Goal: Transaction & Acquisition: Purchase product/service

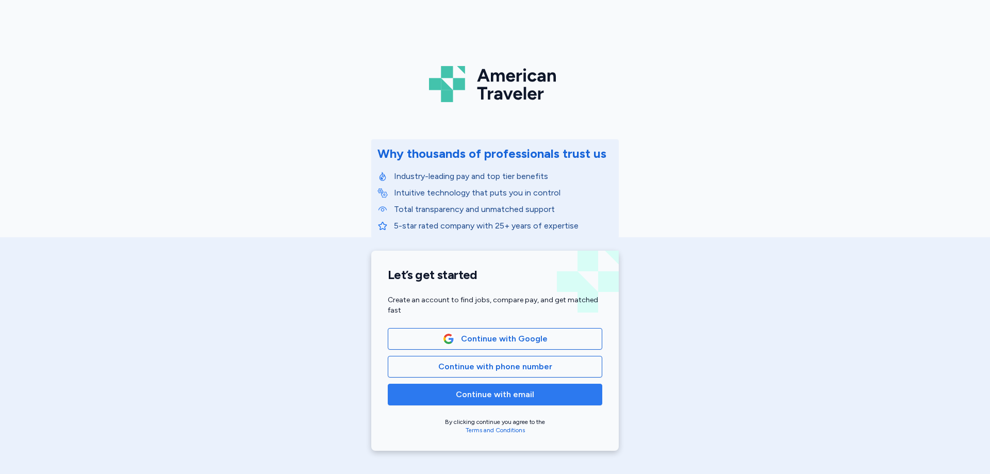
click at [488, 400] on span "Continue with email" at bounding box center [495, 394] width 78 height 12
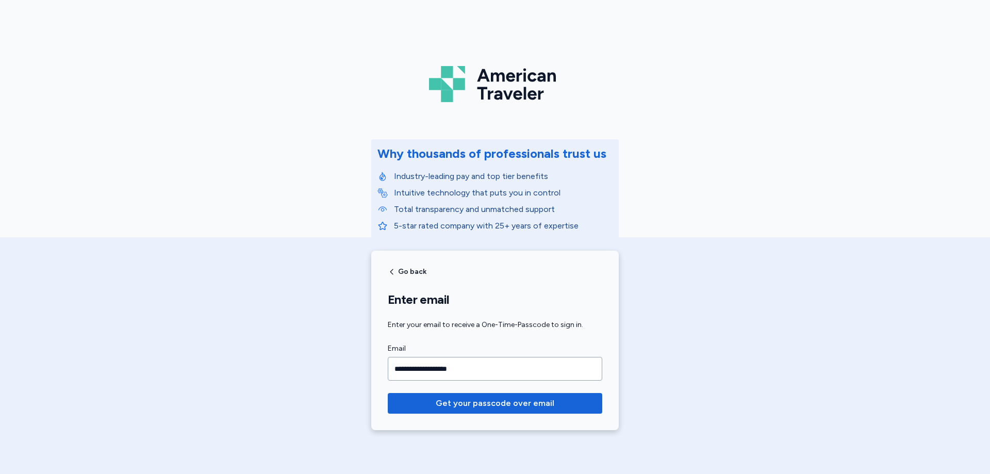
type input "**********"
click at [388, 393] on button "Get your passcode over email" at bounding box center [495, 403] width 215 height 21
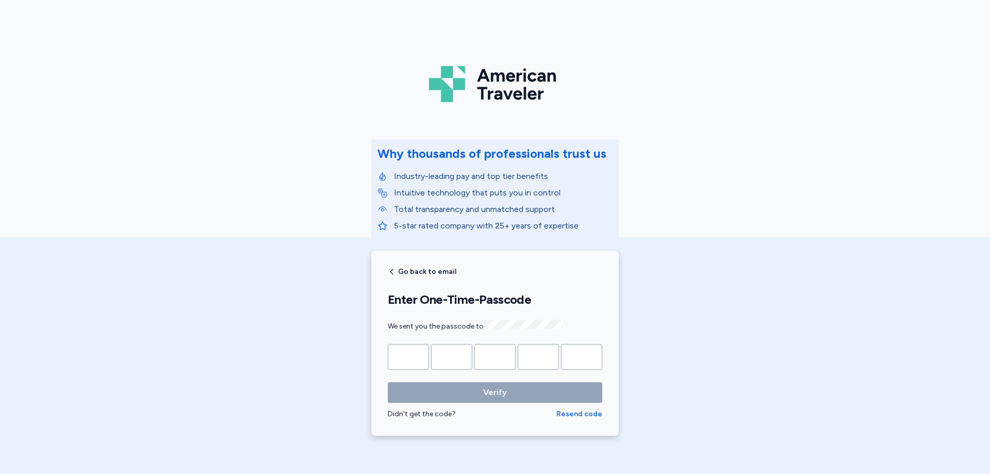
type input "*"
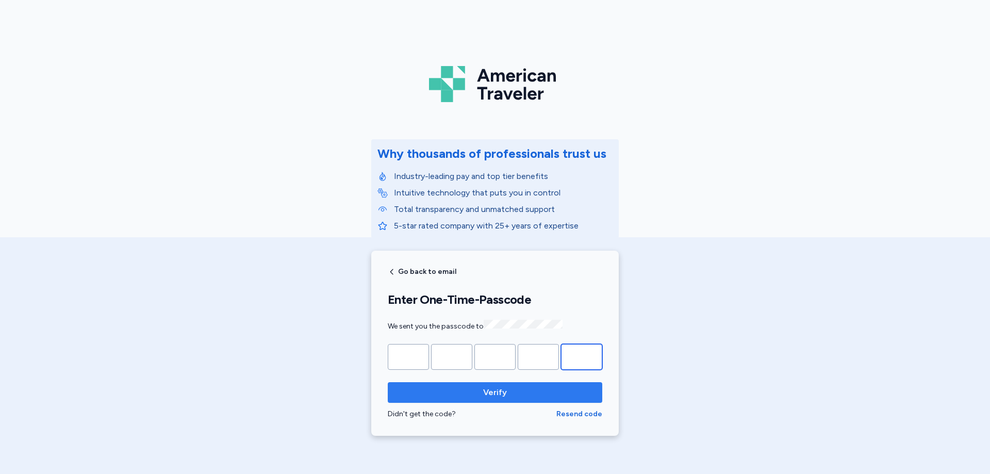
type input "*"
click at [484, 394] on span "Verify" at bounding box center [495, 392] width 24 height 12
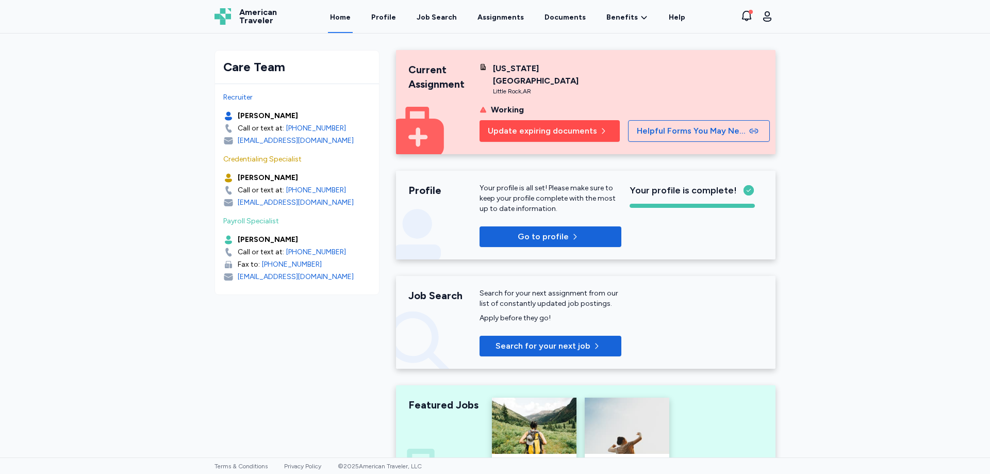
click at [560, 125] on span "Update expiring documents" at bounding box center [542, 131] width 109 height 12
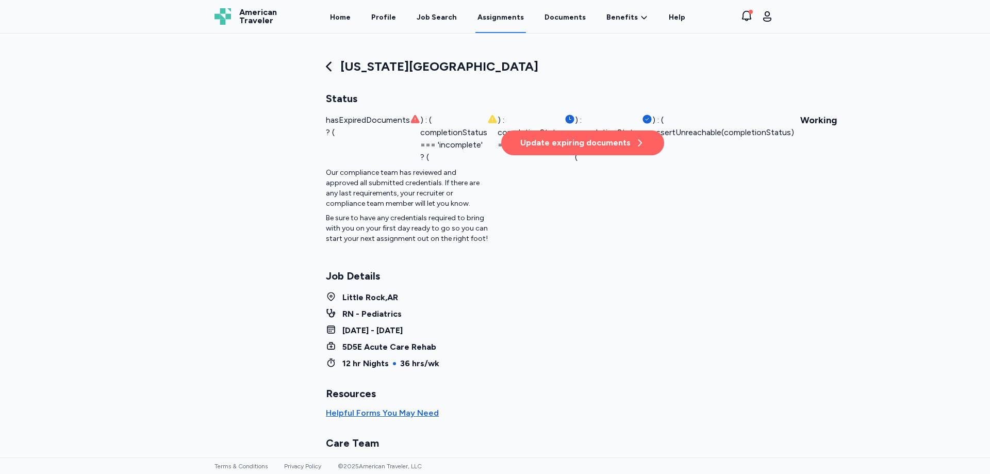
click at [635, 144] on icon "button" at bounding box center [640, 143] width 10 height 10
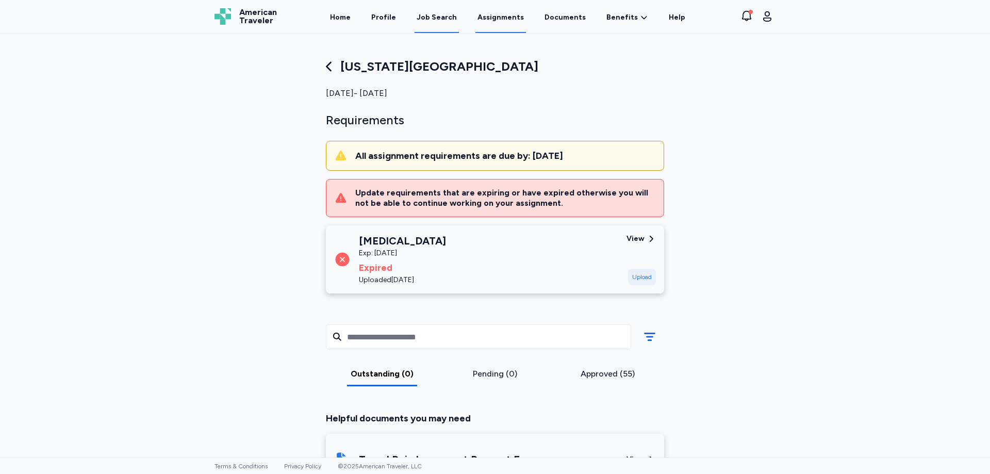
click at [441, 15] on div "Job Search" at bounding box center [437, 17] width 40 height 10
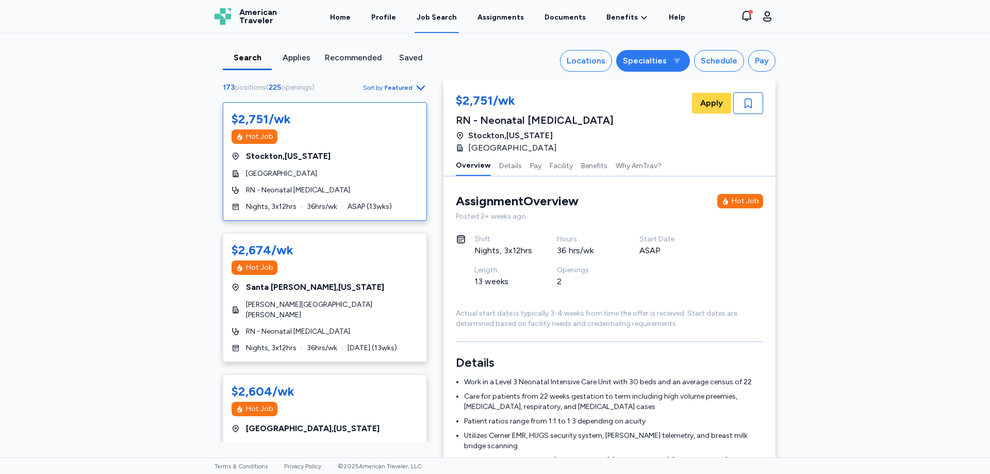
click at [674, 61] on icon "button" at bounding box center [677, 61] width 8 height 8
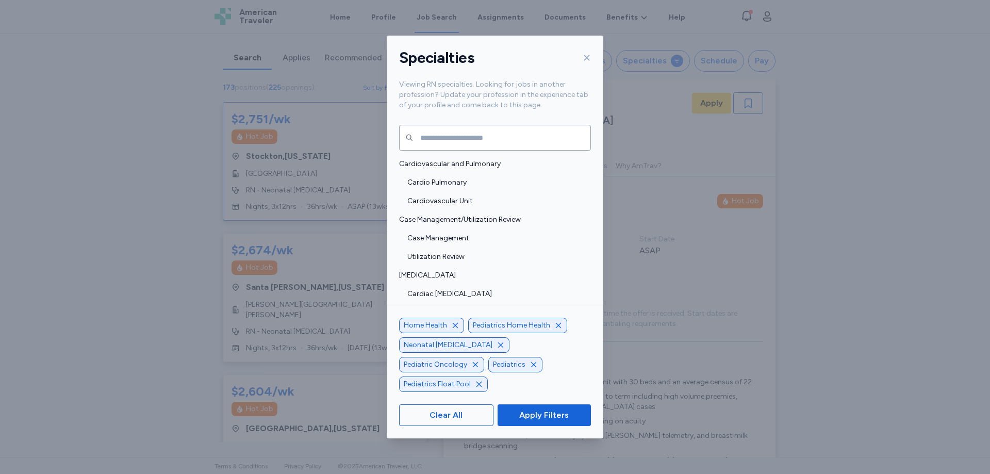
click at [497, 349] on icon "button" at bounding box center [501, 345] width 8 height 8
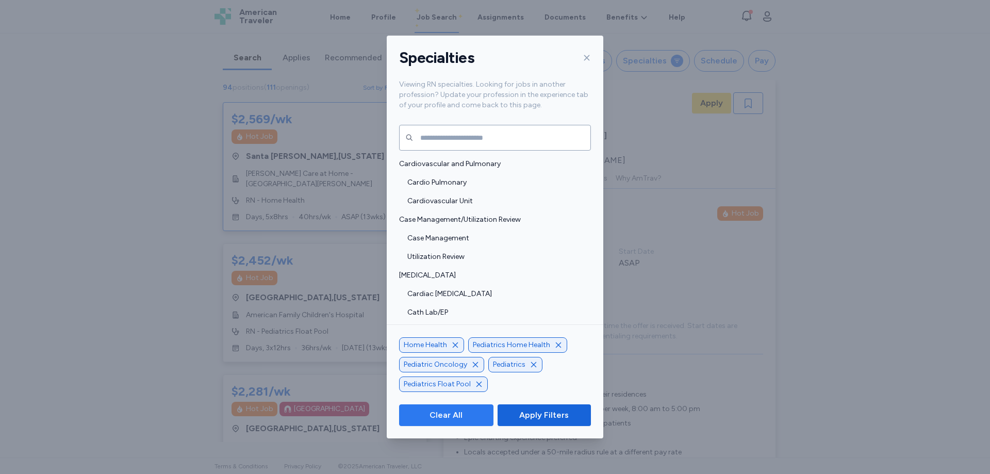
scroll to position [1, 0]
click at [456, 345] on icon "button" at bounding box center [455, 345] width 8 height 8
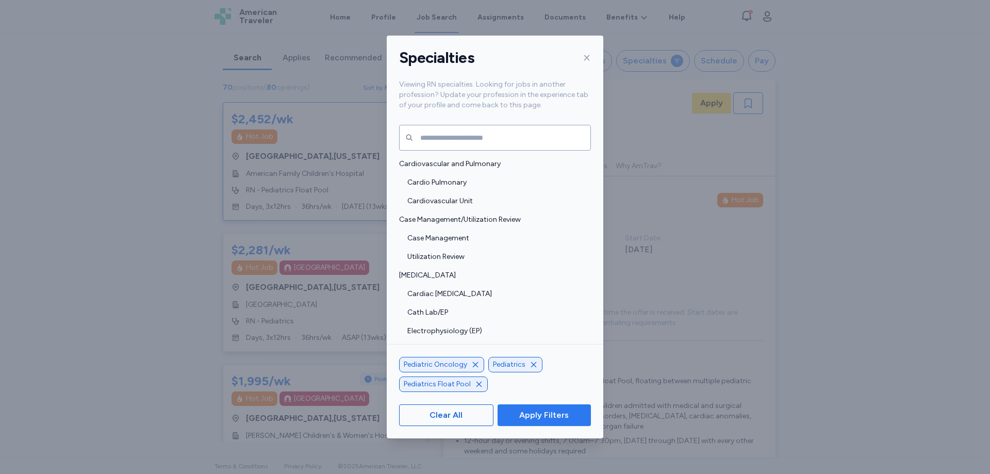
click at [553, 412] on span "Apply Filters" at bounding box center [544, 415] width 50 height 12
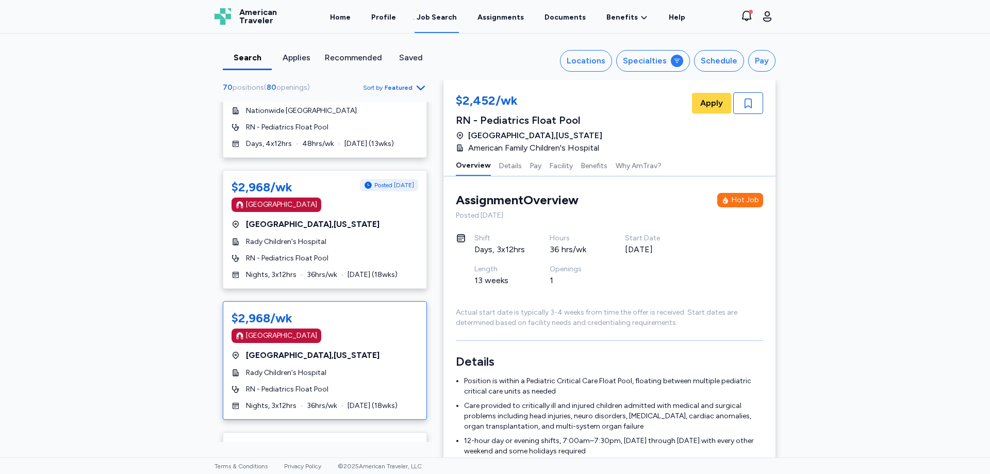
scroll to position [1032, 0]
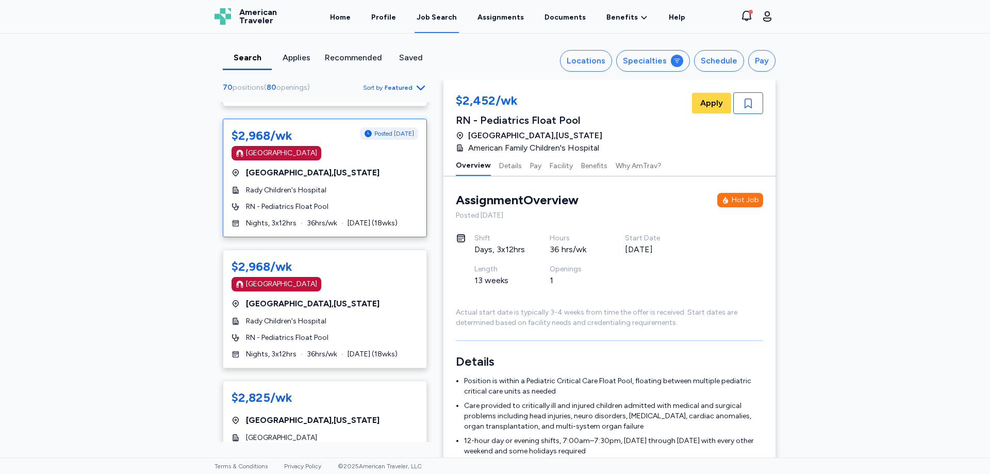
click at [327, 186] on div "$2,968/wk Posted [DATE] [GEOGRAPHIC_DATA] [GEOGRAPHIC_DATA] , [US_STATE] Rady C…" at bounding box center [325, 178] width 204 height 119
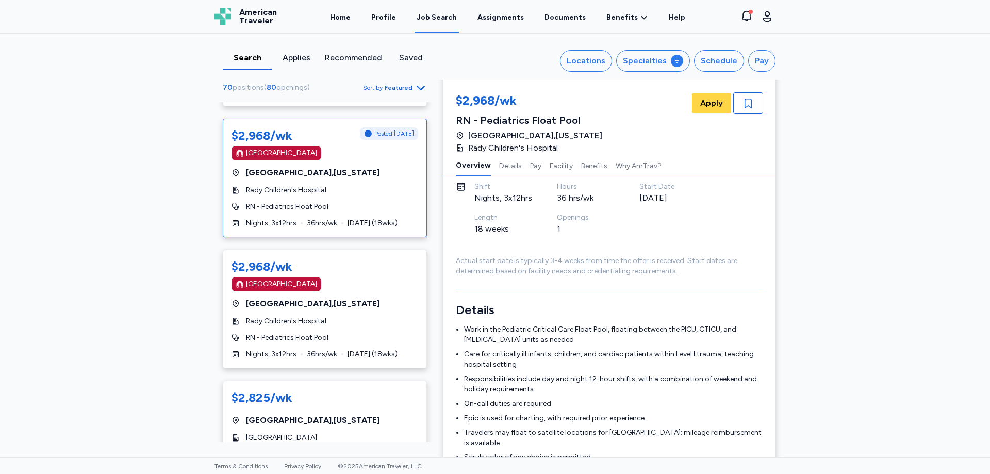
scroll to position [104, 0]
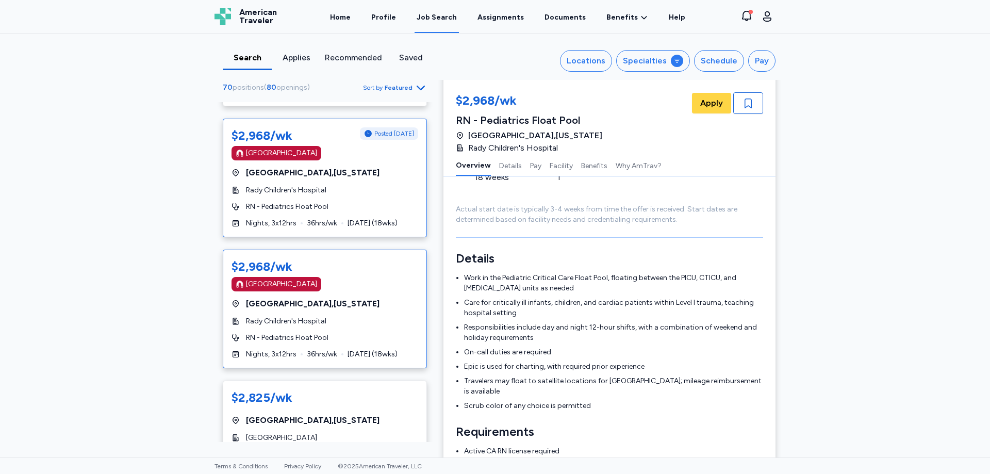
click at [392, 318] on div "$2,968/wk [GEOGRAPHIC_DATA] [GEOGRAPHIC_DATA] , [US_STATE] Rady Children's Hosp…" at bounding box center [325, 309] width 204 height 119
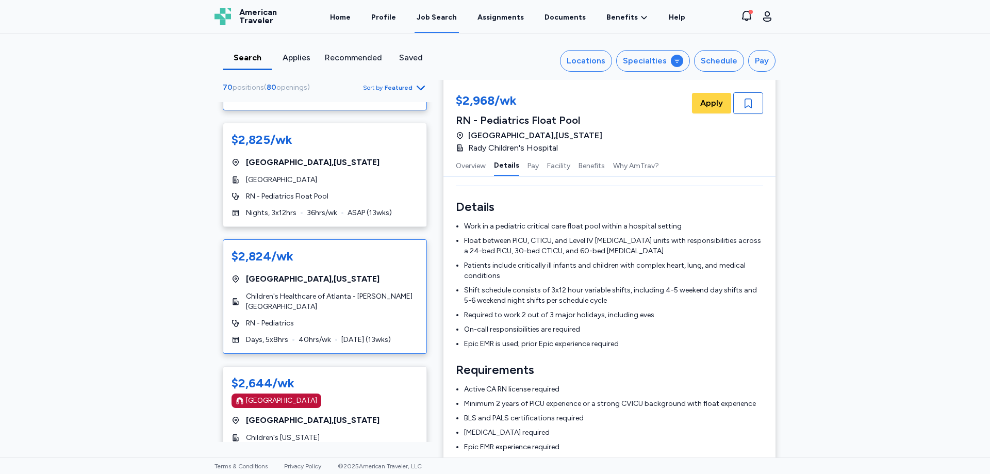
scroll to position [1341, 0]
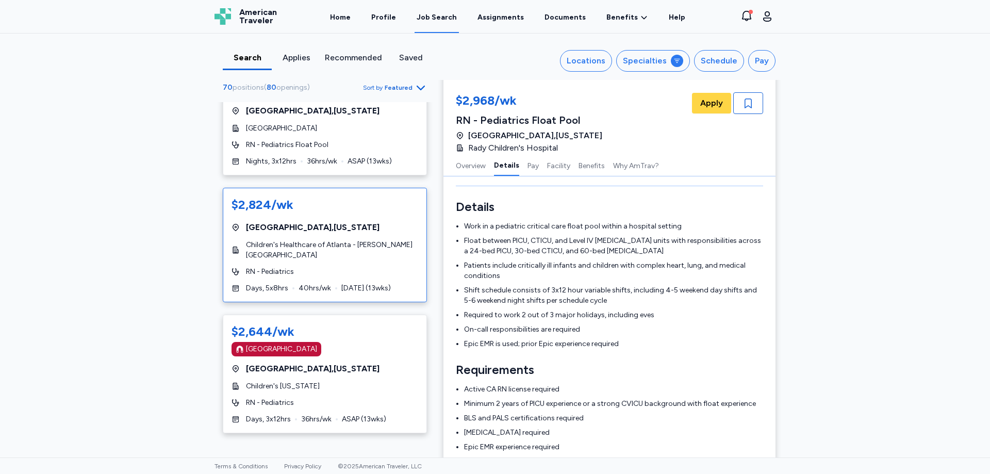
click at [347, 234] on div "[GEOGRAPHIC_DATA] , [US_STATE]" at bounding box center [325, 227] width 187 height 12
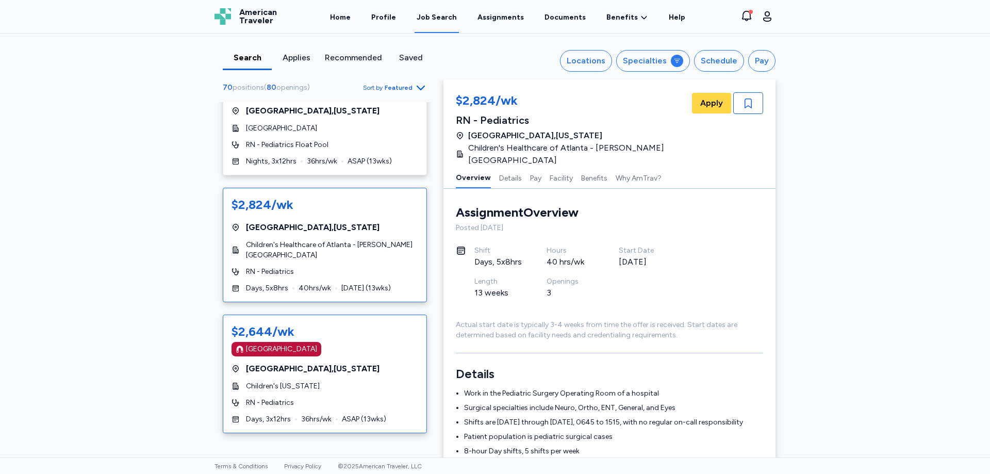
scroll to position [1393, 0]
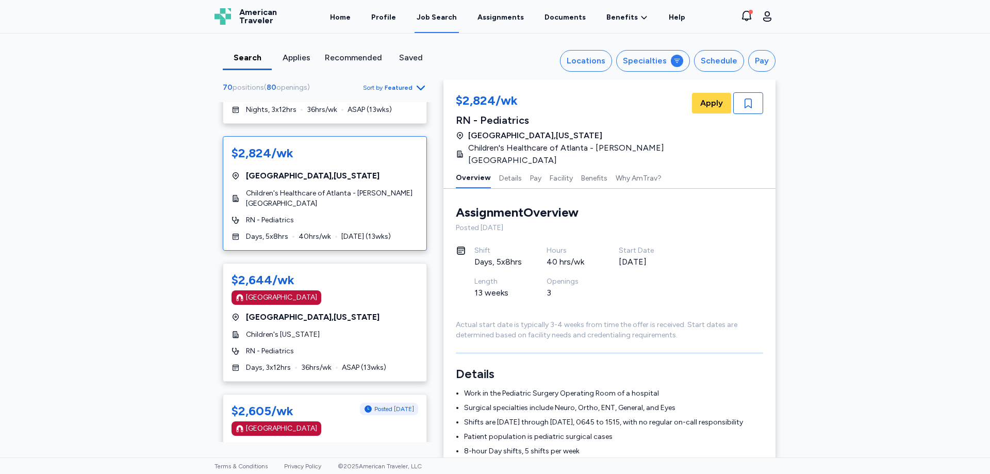
click at [358, 209] on span "Children's Healthcare of Atlanta - [PERSON_NAME][GEOGRAPHIC_DATA]" at bounding box center [332, 198] width 172 height 21
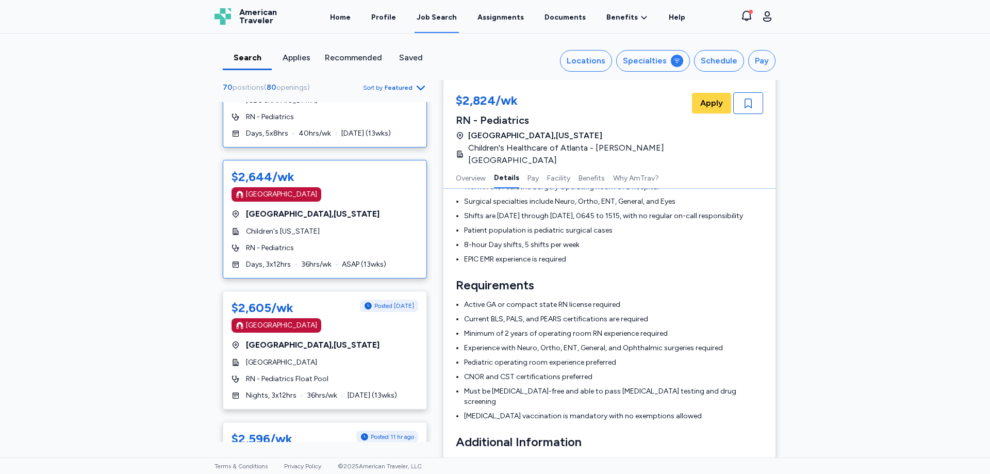
scroll to position [1547, 0]
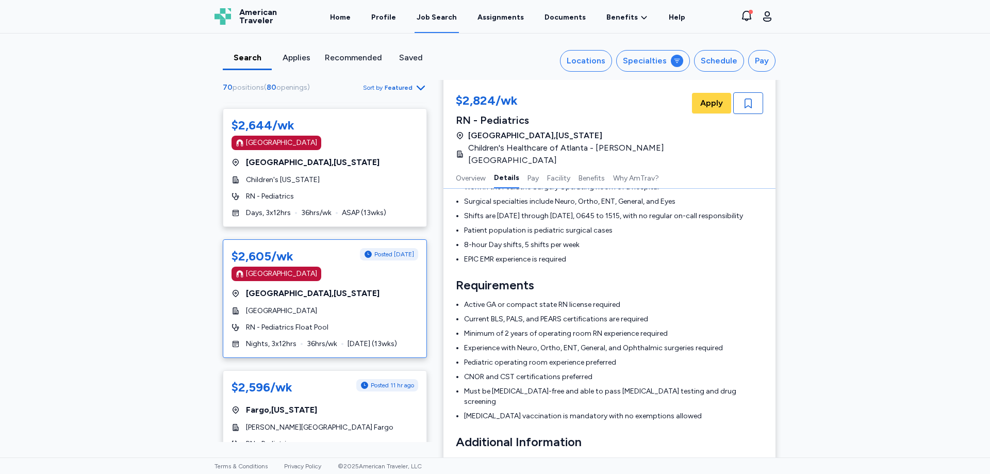
click at [374, 300] on div "[GEOGRAPHIC_DATA] , [US_STATE]" at bounding box center [325, 293] width 187 height 12
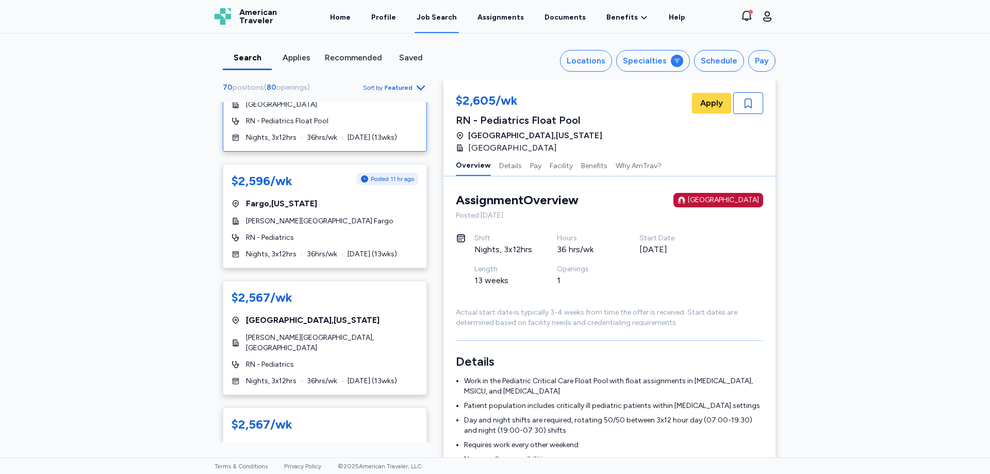
scroll to position [1805, 0]
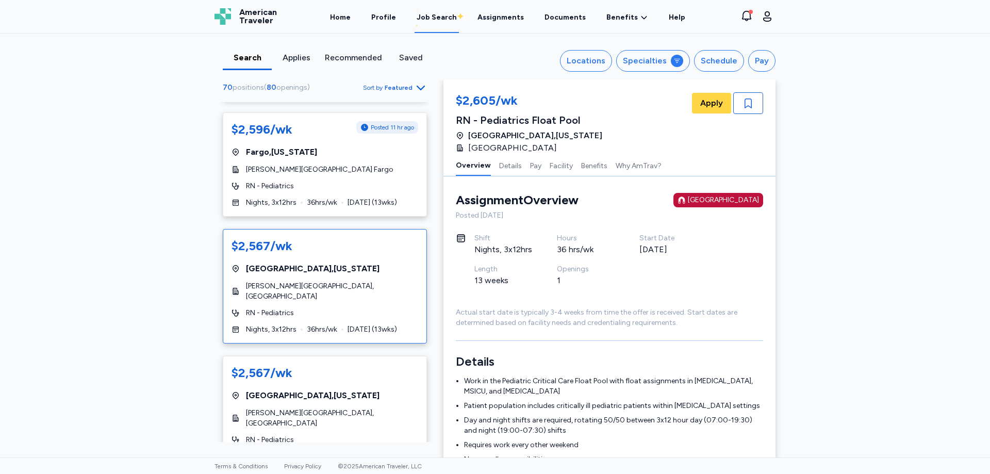
click at [374, 302] on div "[PERSON_NAME][GEOGRAPHIC_DATA], [GEOGRAPHIC_DATA]" at bounding box center [325, 291] width 187 height 21
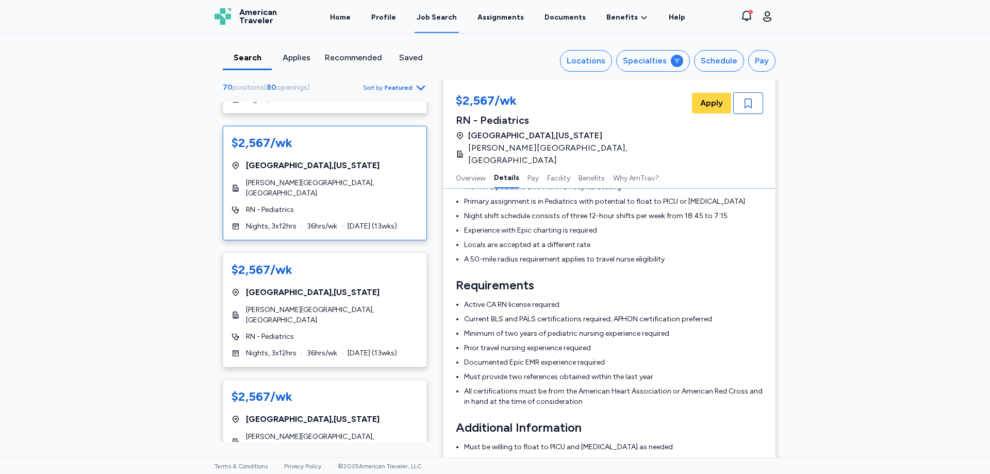
scroll to position [259, 0]
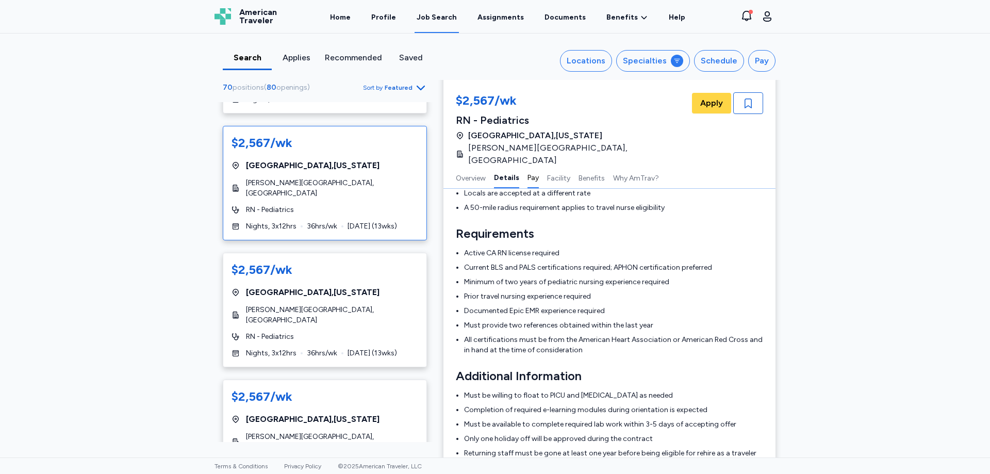
click at [529, 167] on button "Pay" at bounding box center [533, 178] width 11 height 22
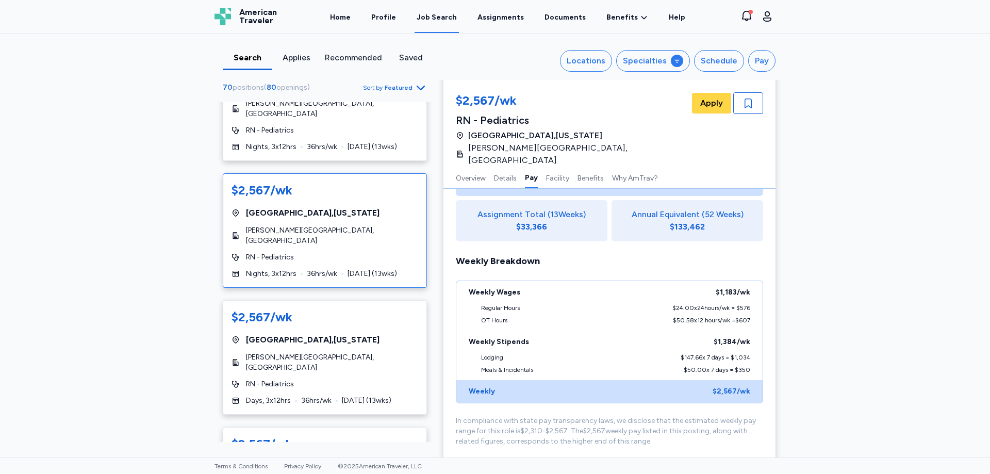
scroll to position [2166, 0]
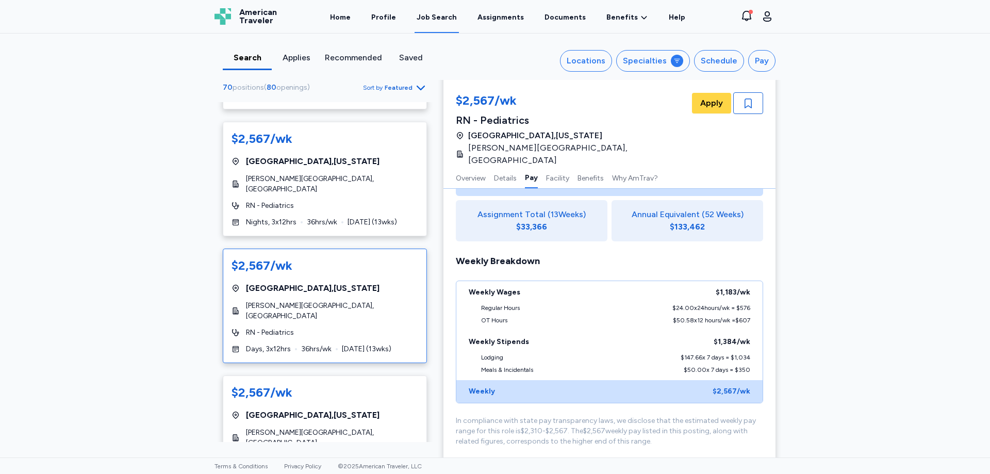
click at [374, 287] on div "$2,567/wk [GEOGRAPHIC_DATA] , [US_STATE] [PERSON_NAME][GEOGRAPHIC_DATA], [GEOGR…" at bounding box center [325, 306] width 204 height 115
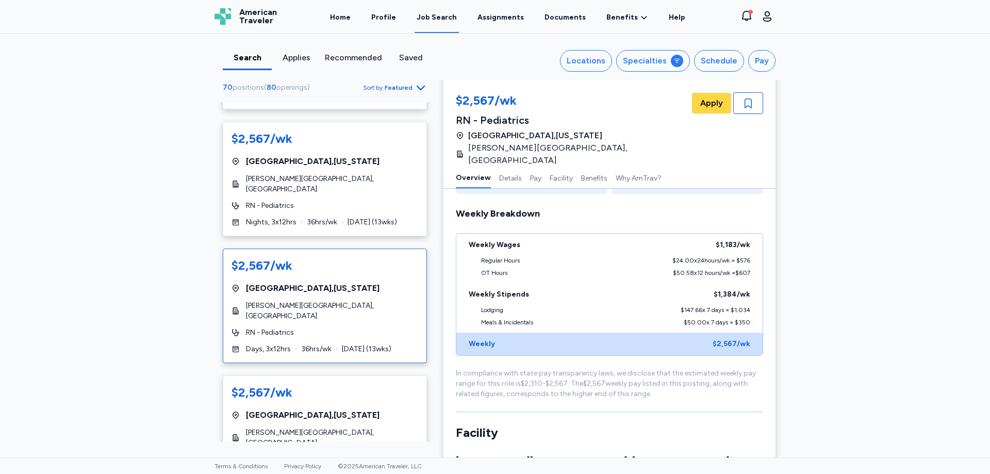
scroll to position [1, 0]
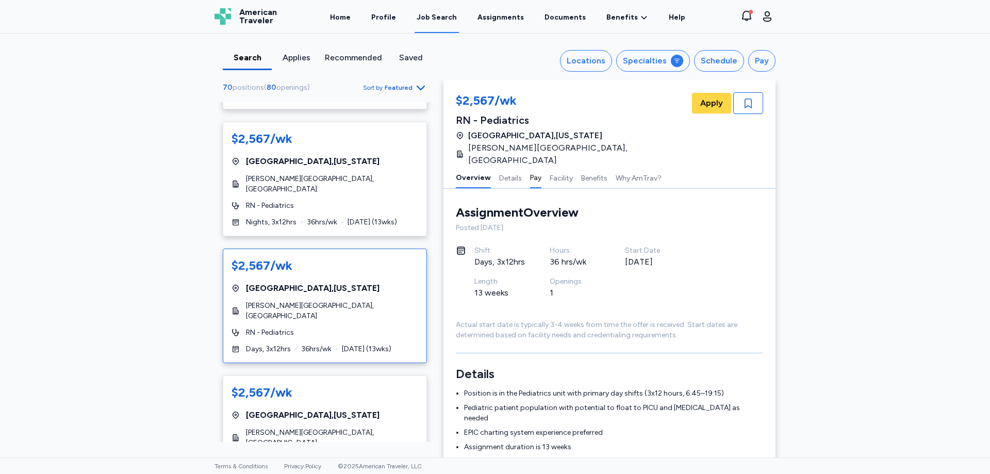
click at [530, 167] on button "Pay" at bounding box center [535, 178] width 11 height 22
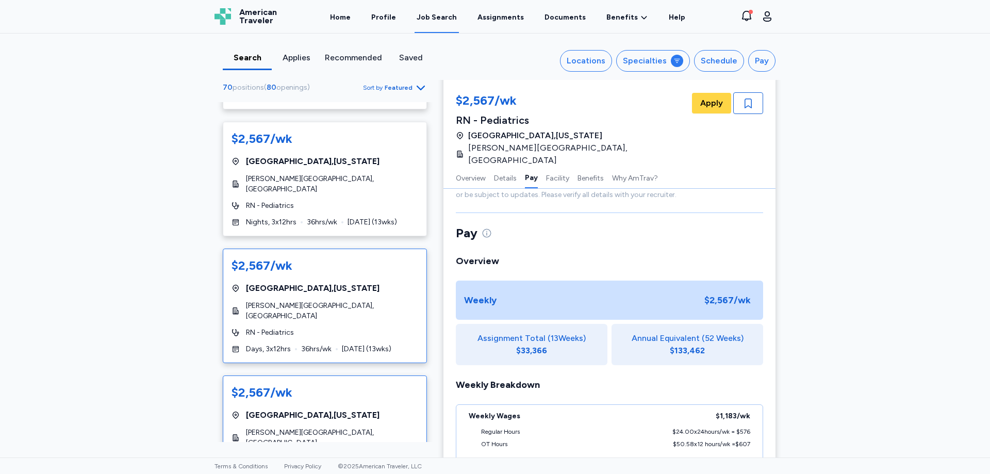
scroll to position [2218, 0]
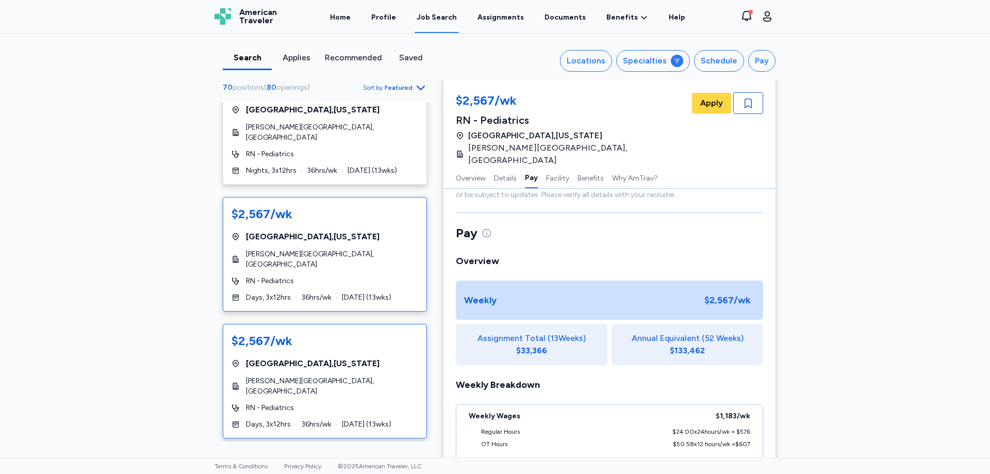
click at [372, 376] on div "[PERSON_NAME][GEOGRAPHIC_DATA], [GEOGRAPHIC_DATA]" at bounding box center [325, 386] width 187 height 21
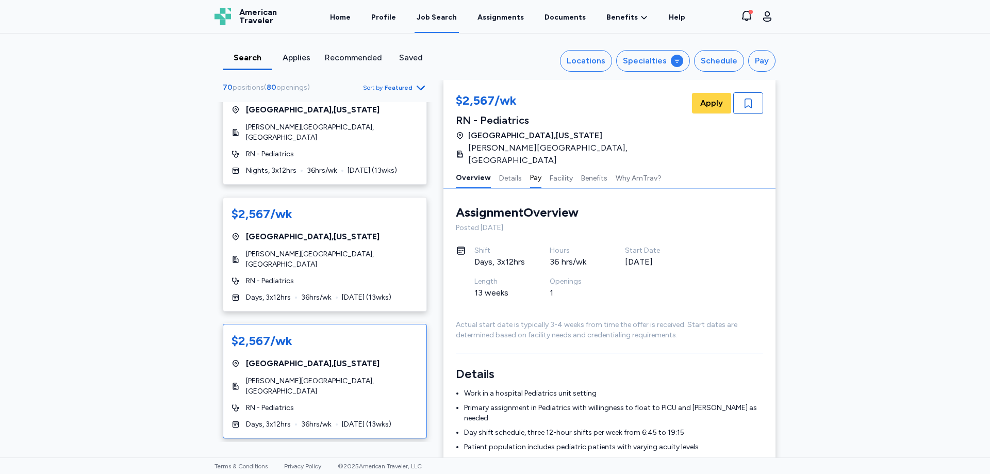
click at [530, 167] on button "Pay" at bounding box center [535, 178] width 11 height 22
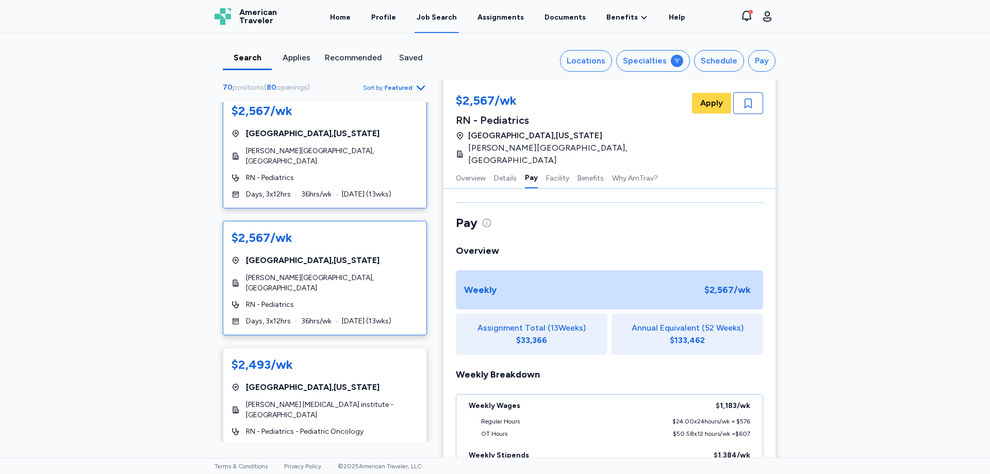
scroll to position [2373, 0]
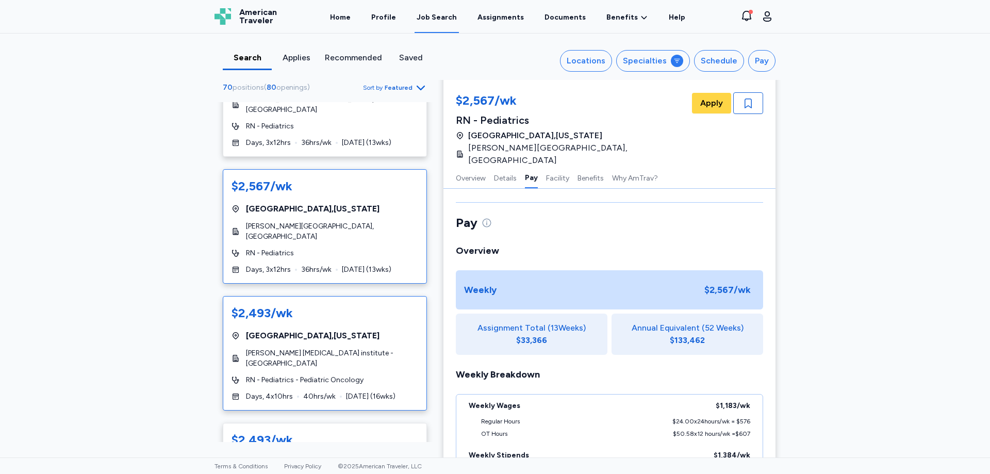
click at [307, 305] on div "$2,493/wk" at bounding box center [325, 313] width 187 height 17
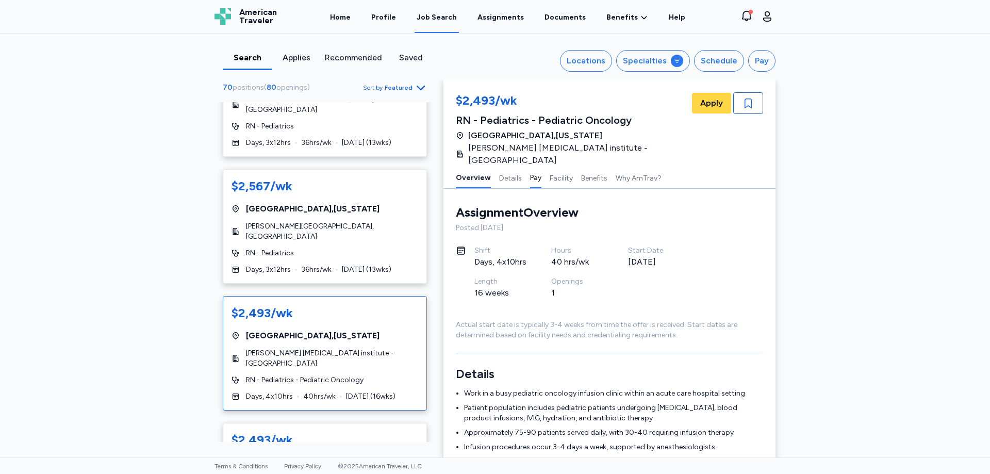
click at [530, 169] on button "Pay" at bounding box center [535, 178] width 11 height 22
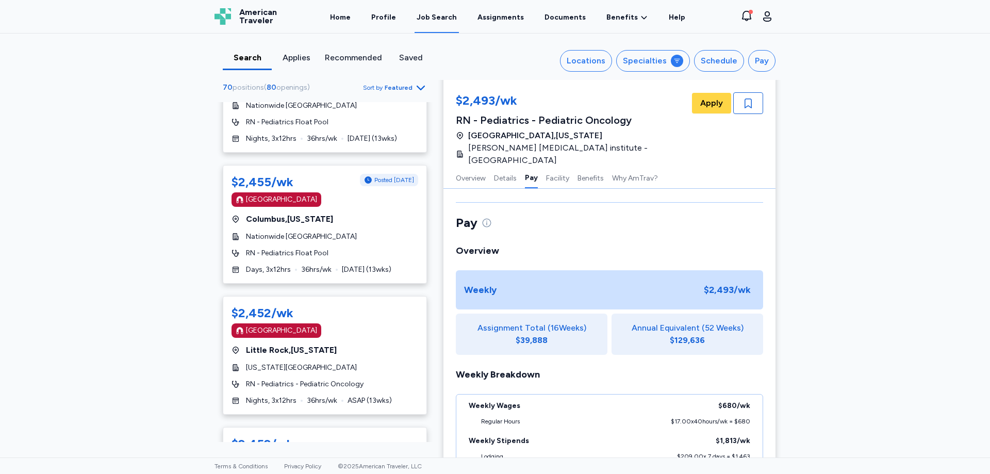
scroll to position [2940, 0]
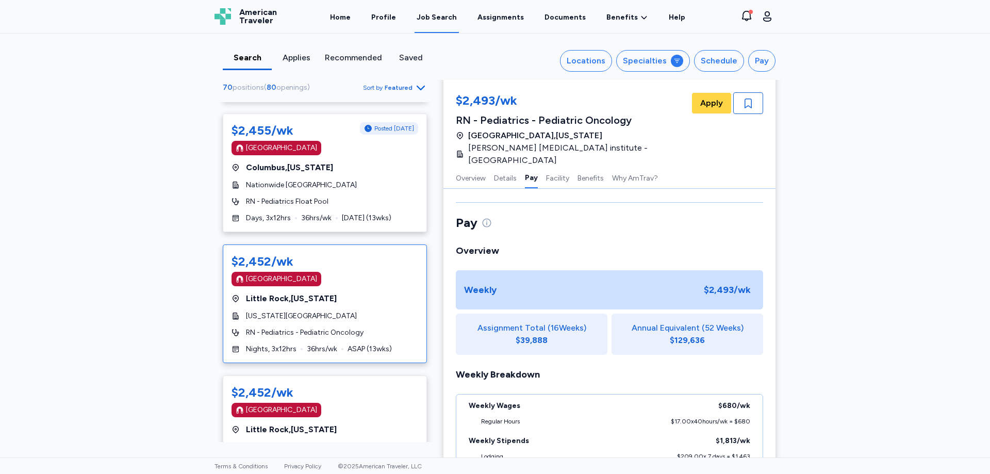
click at [363, 292] on div "[GEOGRAPHIC_DATA] , [US_STATE]" at bounding box center [325, 298] width 187 height 12
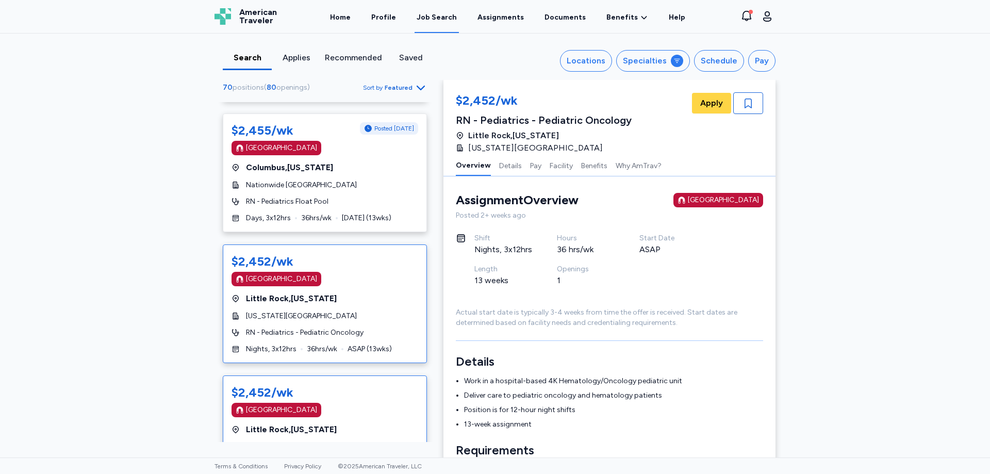
scroll to position [2992, 0]
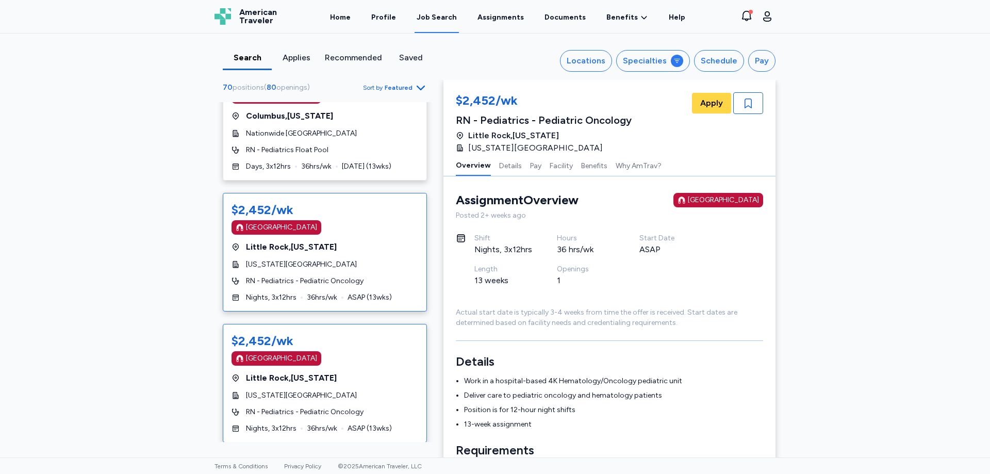
click at [389, 372] on div "[GEOGRAPHIC_DATA] , [US_STATE]" at bounding box center [325, 378] width 187 height 12
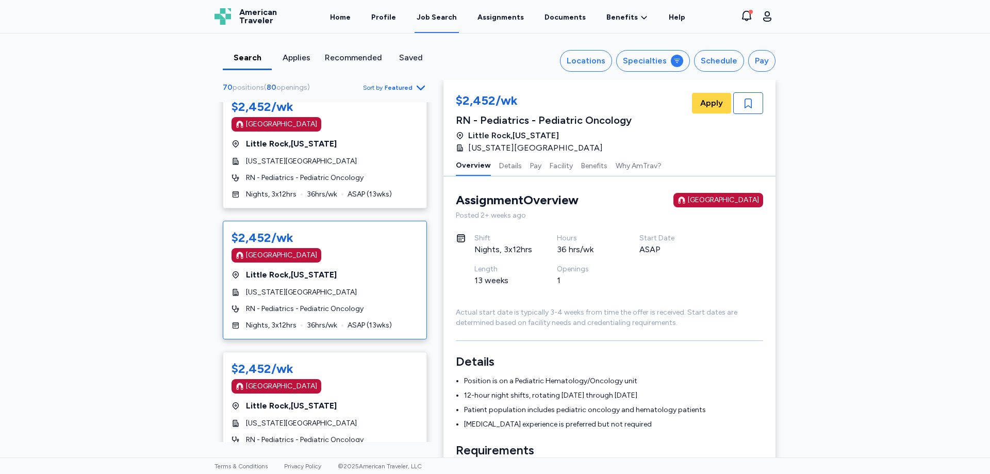
click at [389, 379] on div "[GEOGRAPHIC_DATA]" at bounding box center [325, 386] width 187 height 14
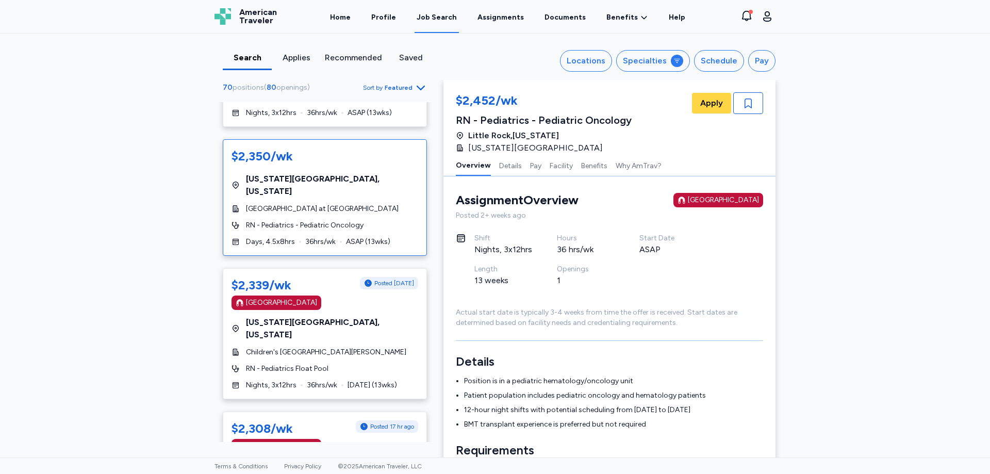
scroll to position [3869, 0]
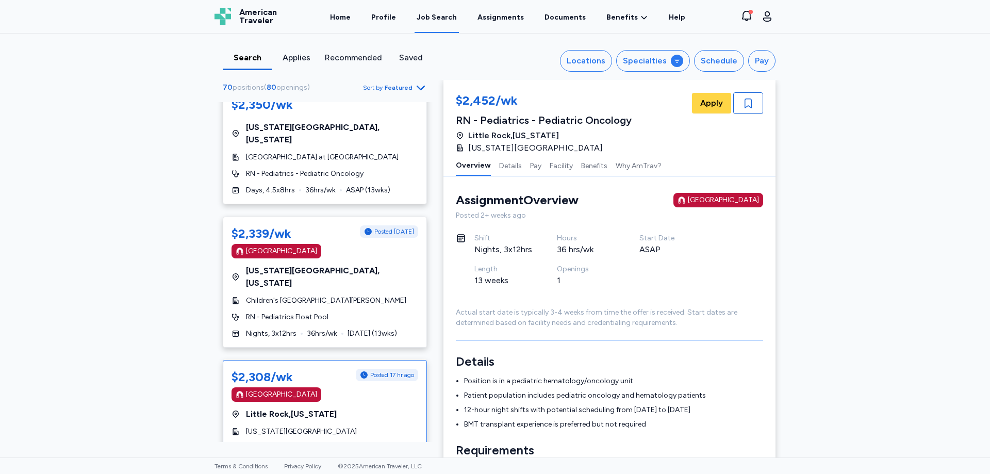
click at [367, 427] on div "[US_STATE][GEOGRAPHIC_DATA]" at bounding box center [325, 432] width 187 height 10
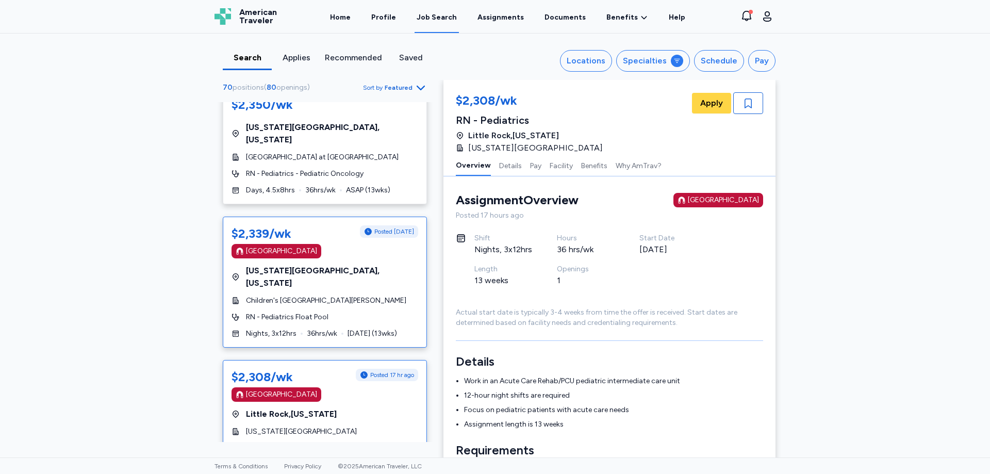
click at [350, 217] on div "$2,339/wk Posted [DATE] [GEOGRAPHIC_DATA] [US_STATE][GEOGRAPHIC_DATA] , [US_STA…" at bounding box center [325, 282] width 204 height 131
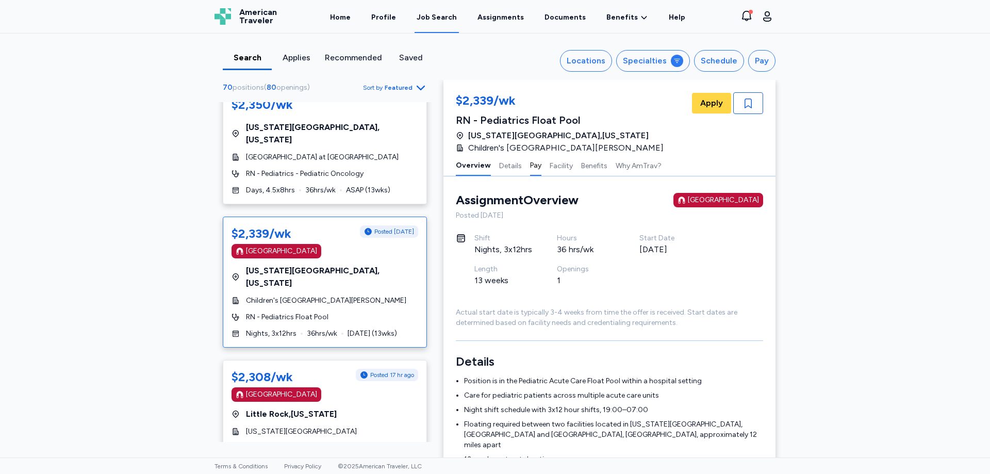
click at [531, 165] on button "Pay" at bounding box center [535, 165] width 11 height 22
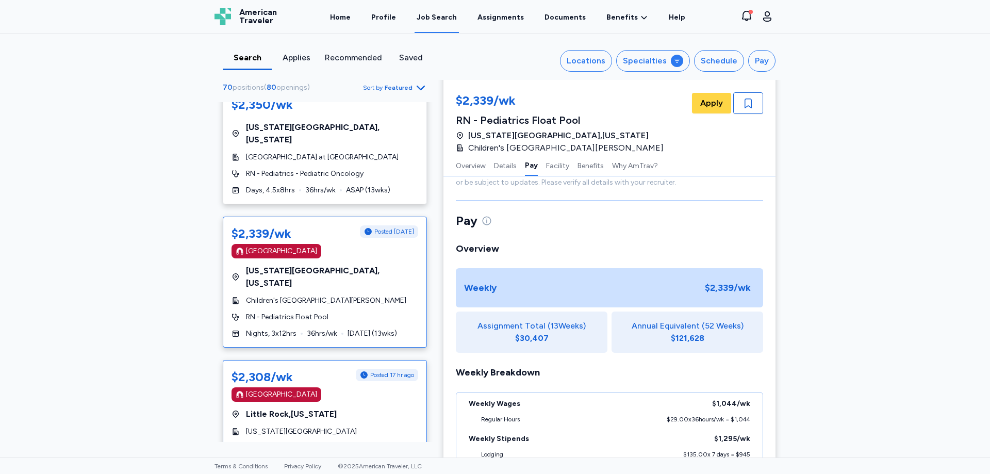
click at [367, 408] on div "[GEOGRAPHIC_DATA] , [US_STATE]" at bounding box center [325, 414] width 187 height 12
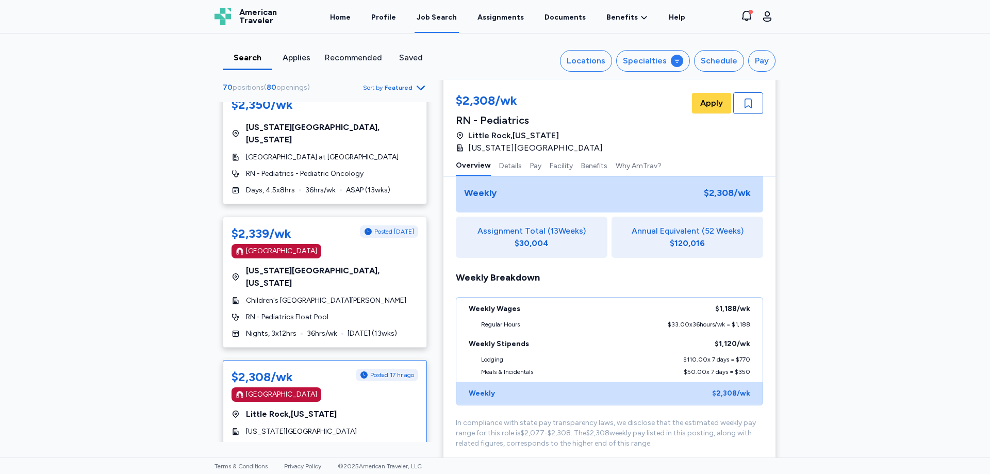
scroll to position [1, 0]
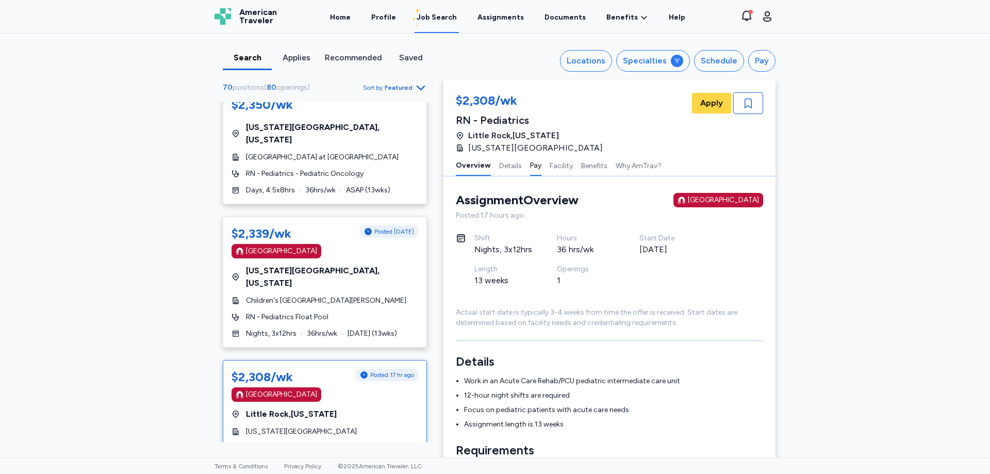
click at [530, 166] on button "Pay" at bounding box center [535, 165] width 11 height 22
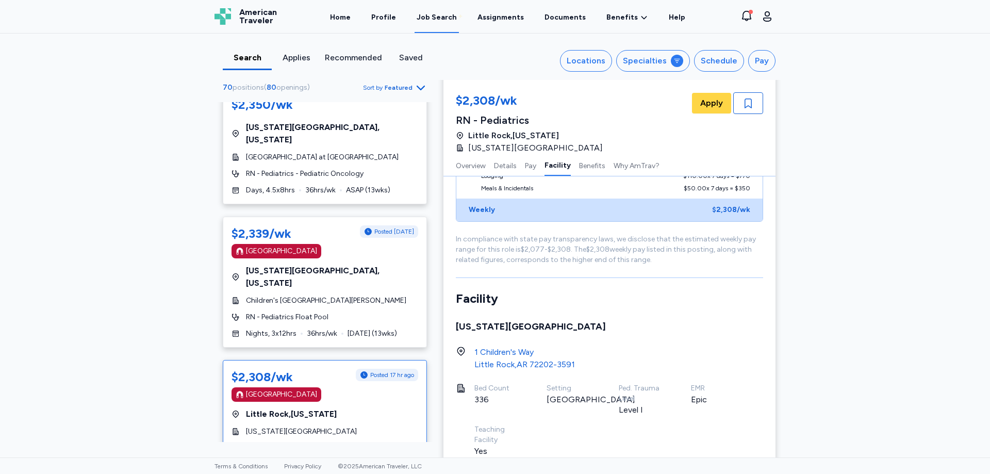
scroll to position [959, 0]
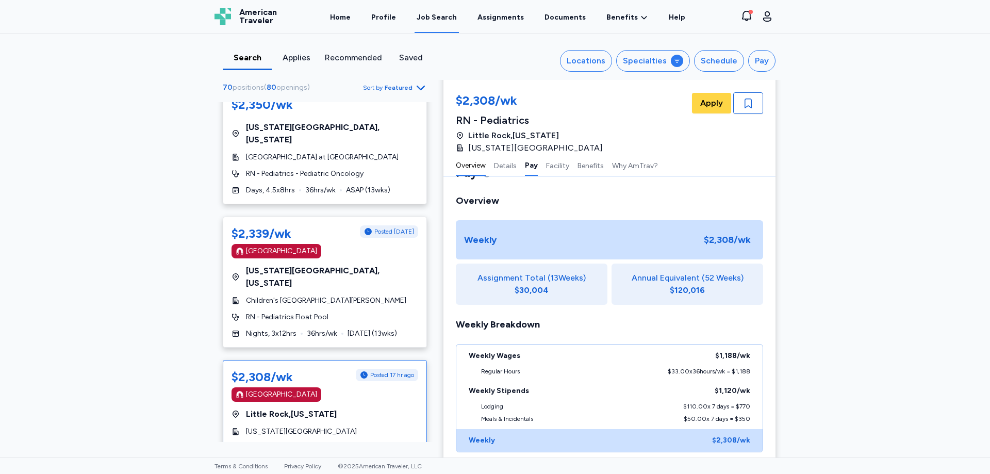
click at [464, 164] on button "Overview" at bounding box center [471, 165] width 30 height 22
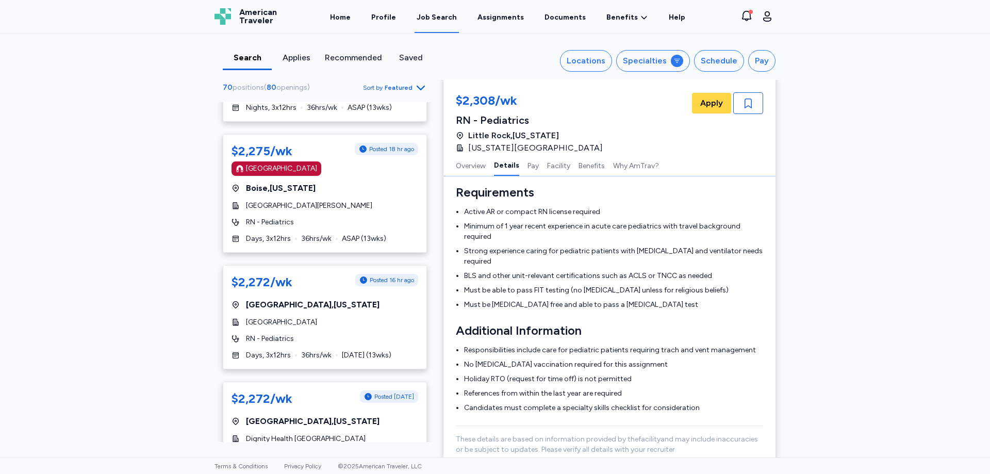
scroll to position [4539, 0]
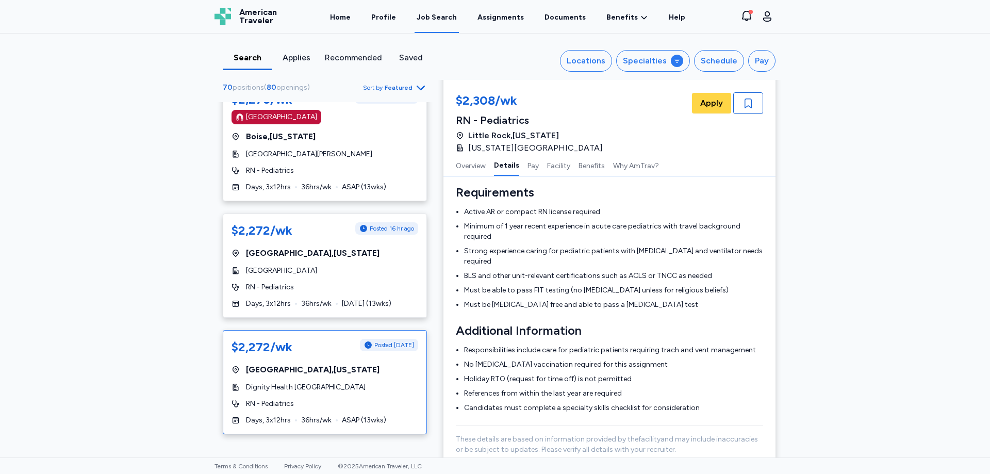
click at [366, 330] on div "$2,272/wk Posted [DATE] [GEOGRAPHIC_DATA] , [US_STATE] Dignity Health [GEOGRAPH…" at bounding box center [325, 382] width 204 height 104
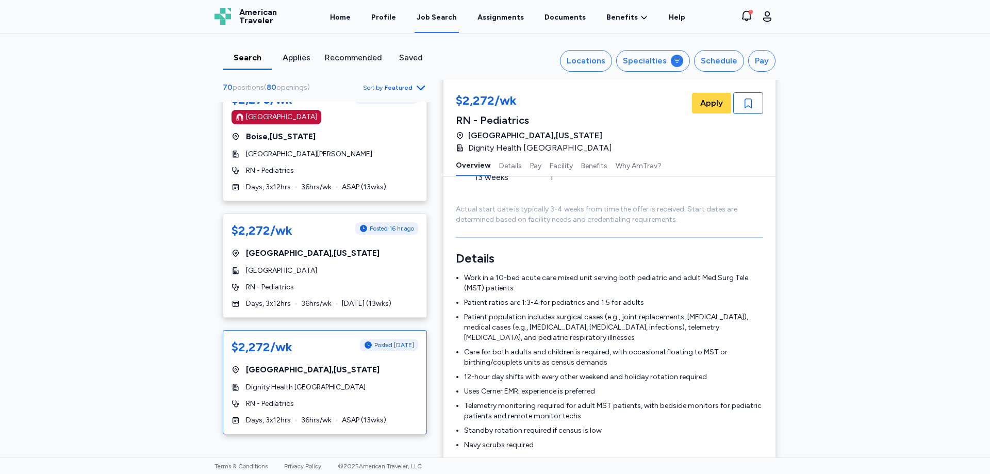
scroll to position [1, 0]
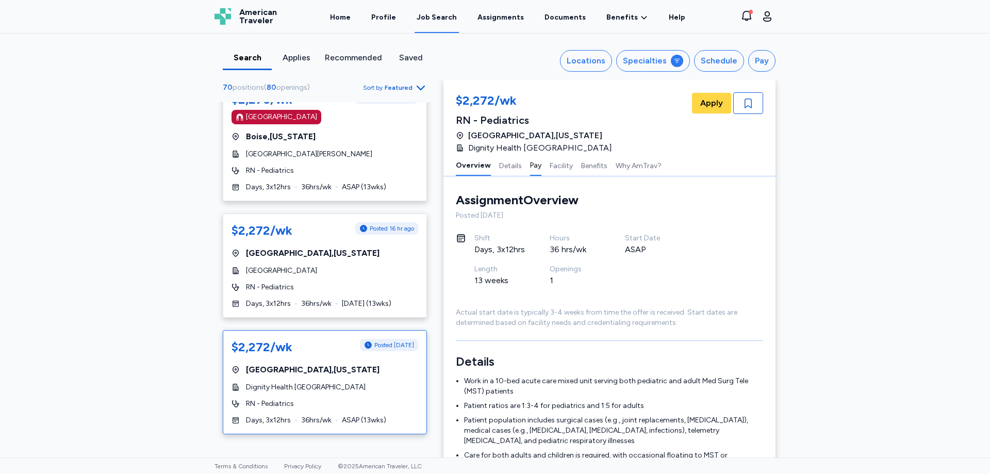
click at [530, 170] on button "Pay" at bounding box center [535, 165] width 11 height 22
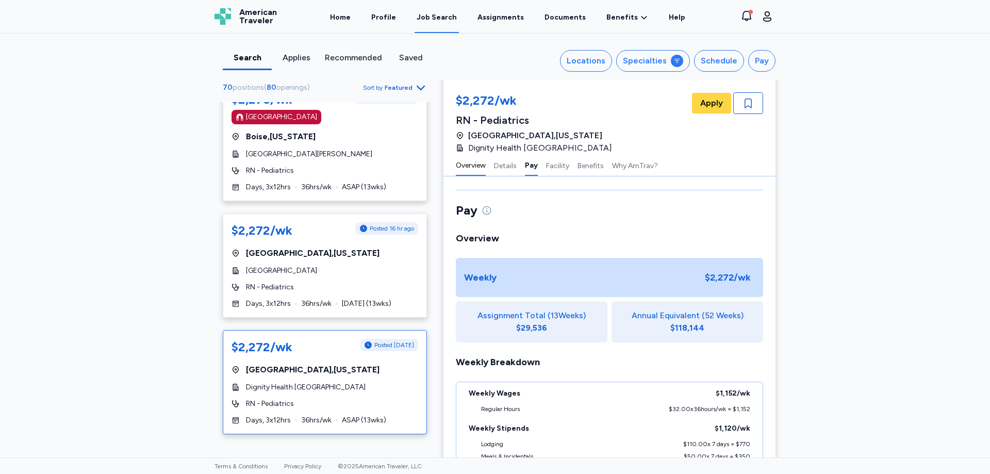
click at [470, 165] on button "Overview" at bounding box center [471, 165] width 30 height 22
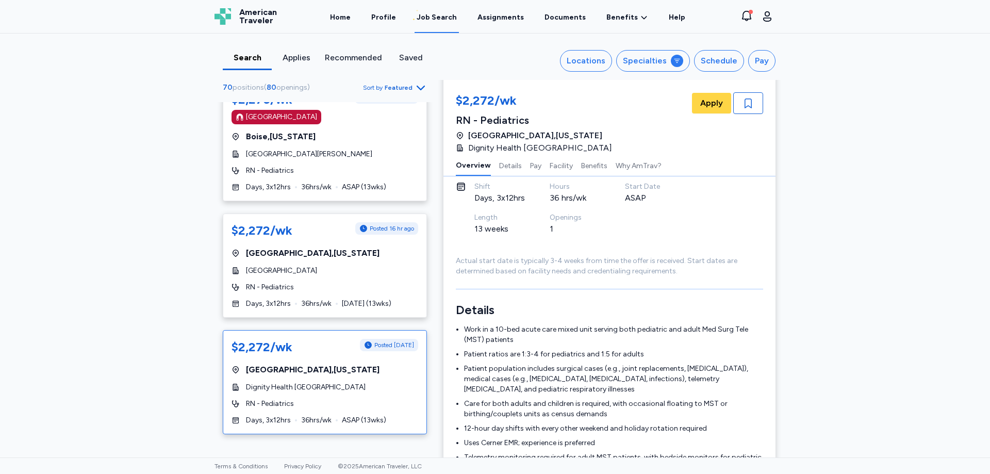
scroll to position [4745, 0]
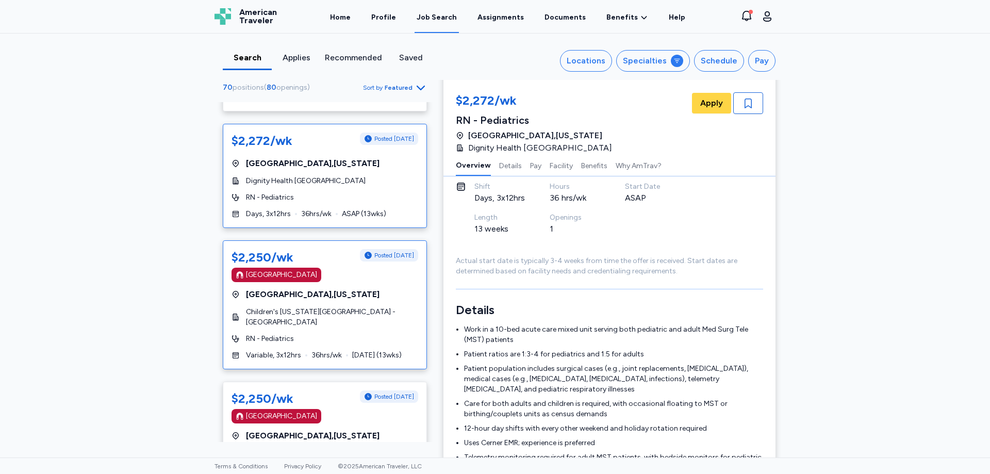
click at [345, 240] on div "$2,250/wk Posted [DATE] [GEOGRAPHIC_DATA] [GEOGRAPHIC_DATA] , [US_STATE] Childr…" at bounding box center [325, 304] width 204 height 129
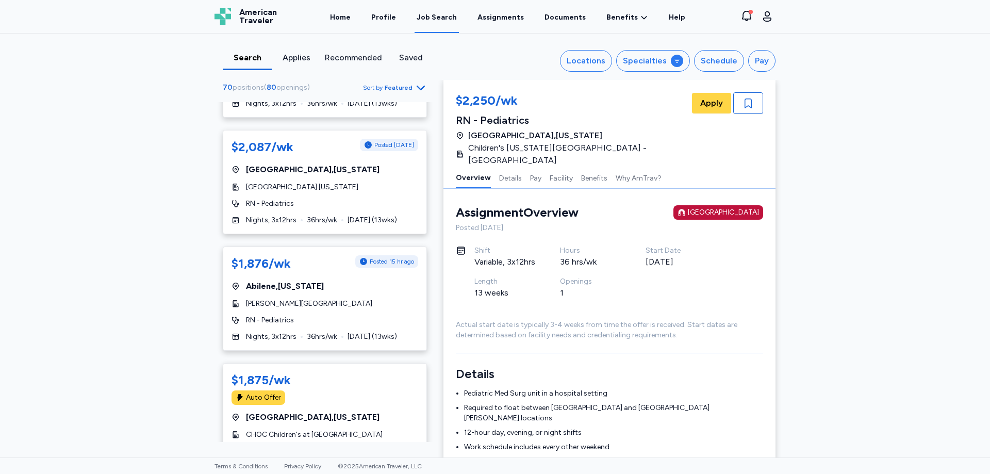
scroll to position [5829, 0]
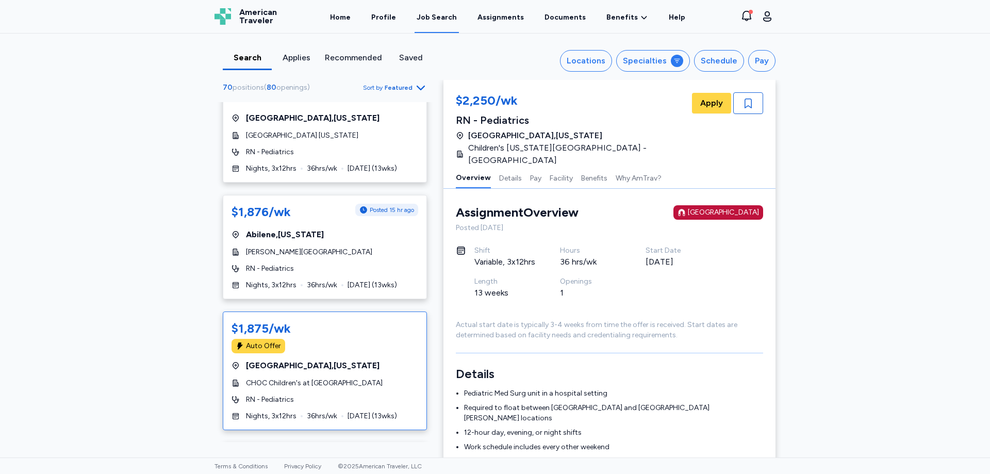
click at [320, 395] on div "RN - Pediatrics" at bounding box center [325, 400] width 187 height 10
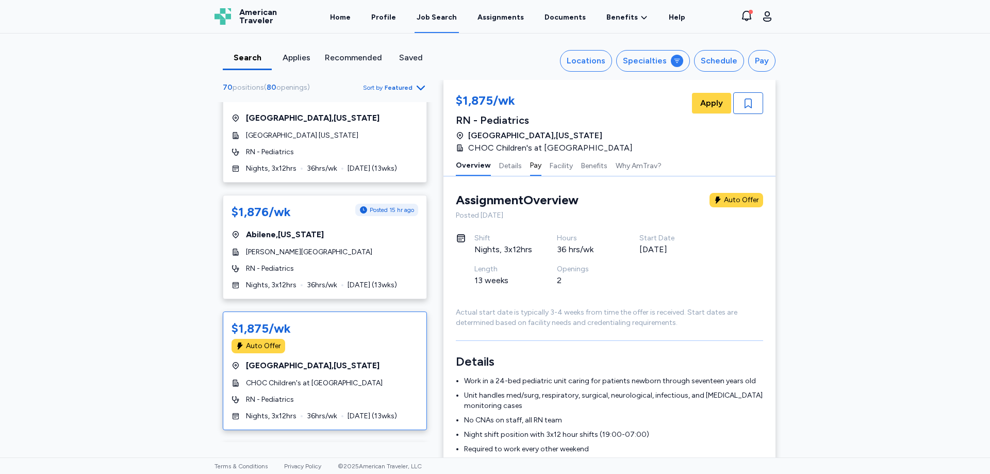
click at [530, 167] on button "Pay" at bounding box center [535, 165] width 11 height 22
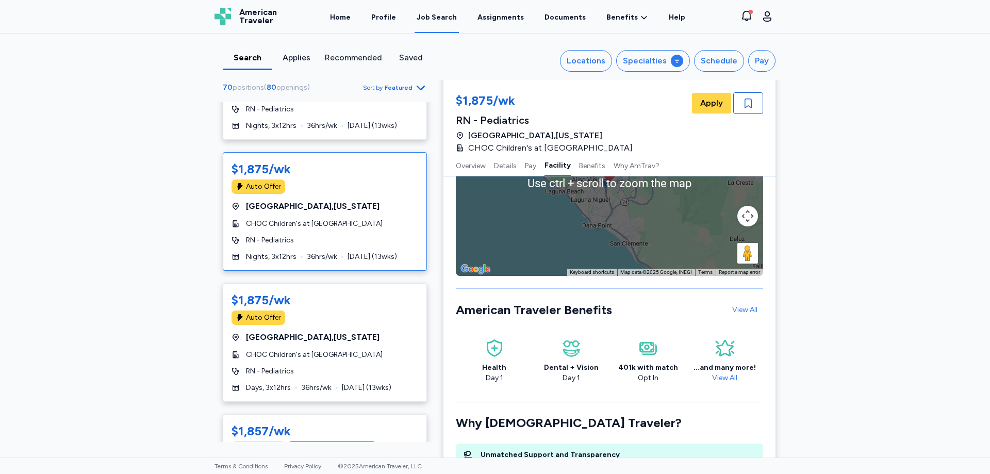
scroll to position [1372, 0]
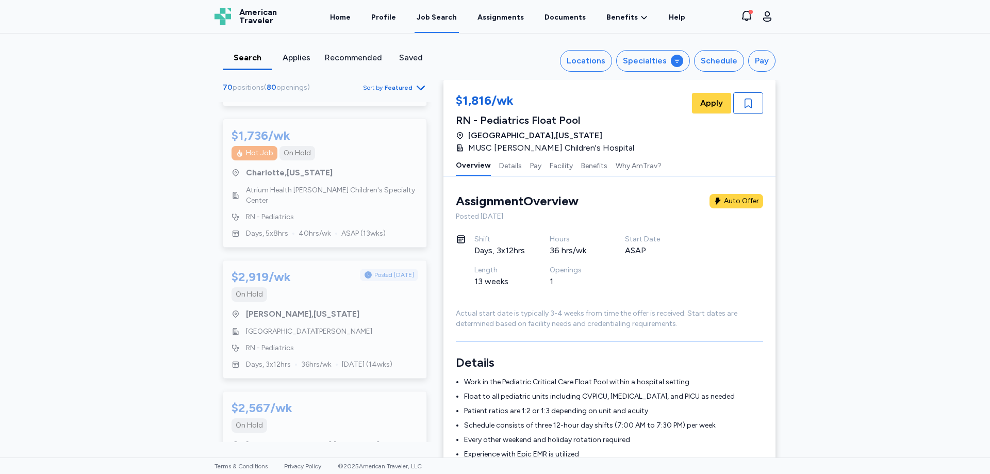
scroll to position [1341, 0]
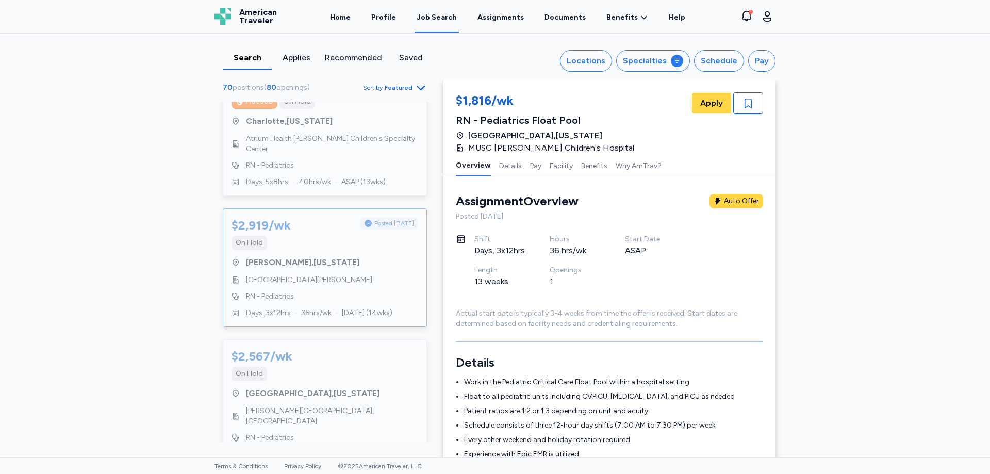
click at [324, 256] on span "[GEOGRAPHIC_DATA] , [US_STATE]" at bounding box center [302, 262] width 113 height 12
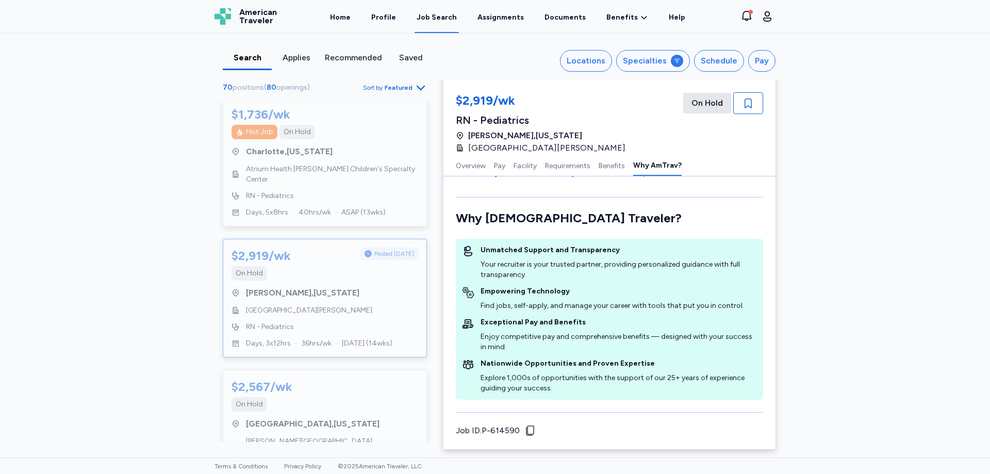
scroll to position [1001, 0]
